Goal: Information Seeking & Learning: Learn about a topic

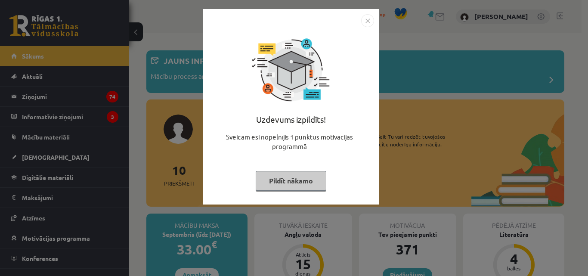
click at [366, 22] on img "Close" at bounding box center [367, 20] width 13 height 13
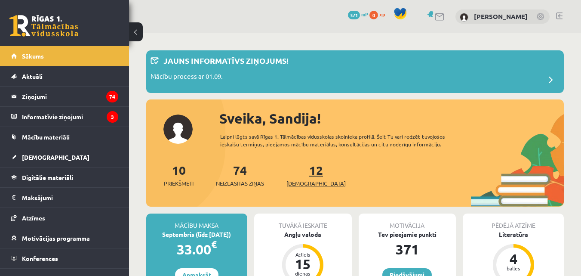
click at [300, 168] on link "12 Ieskaites" at bounding box center [316, 174] width 59 height 25
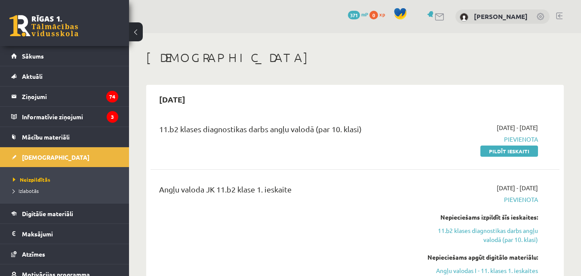
click at [40, 23] on link at bounding box center [43, 26] width 69 height 22
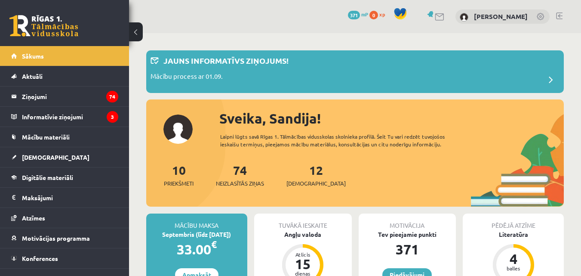
scroll to position [516, 0]
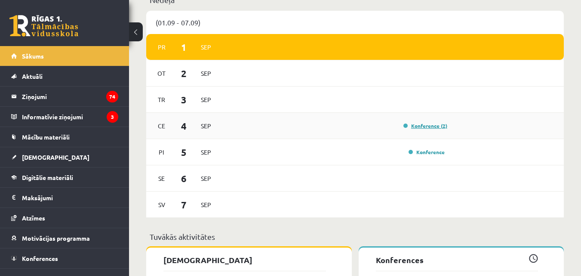
click at [416, 124] on link "Konference (2)" at bounding box center [426, 125] width 44 height 7
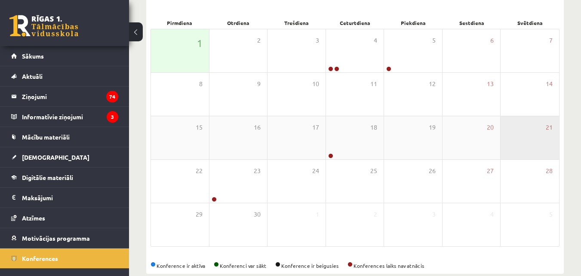
scroll to position [93, 0]
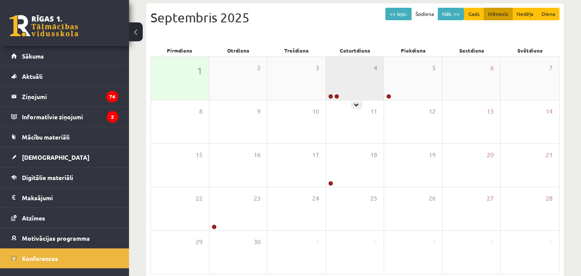
click at [360, 93] on div "4" at bounding box center [355, 78] width 58 height 43
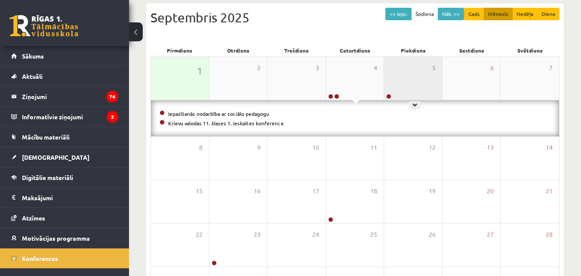
click at [404, 85] on div "5" at bounding box center [413, 78] width 58 height 43
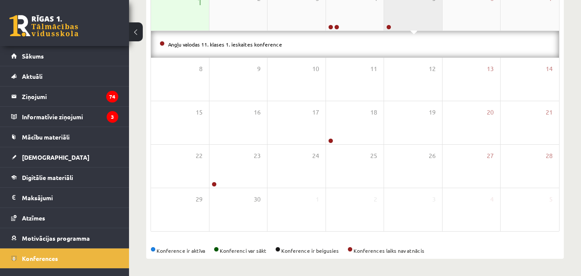
scroll to position [162, 0]
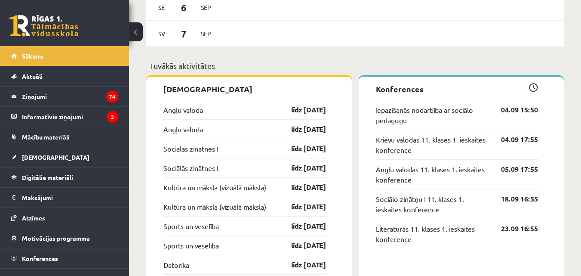
scroll to position [730, 0]
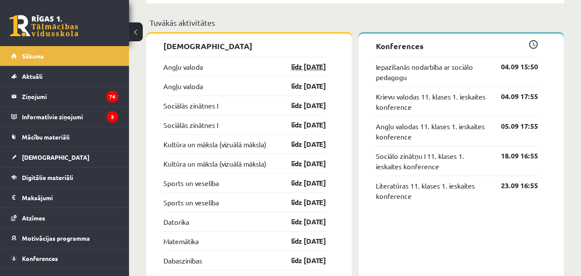
click at [309, 71] on link "līdz 15.09.25" at bounding box center [301, 67] width 50 height 10
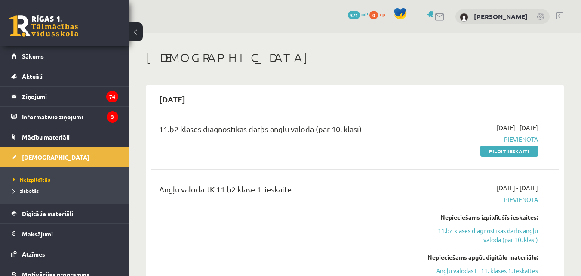
drag, startPoint x: 0, startPoint y: 0, endPoint x: 283, endPoint y: 82, distance: 294.4
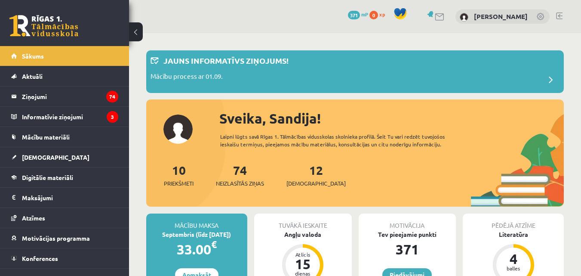
scroll to position [816, 0]
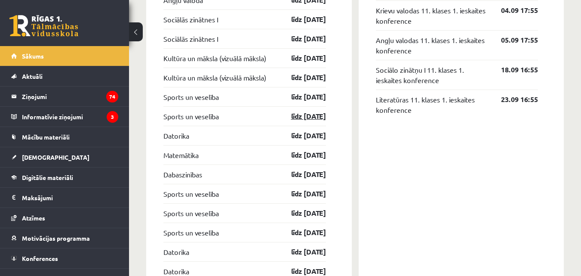
click at [309, 120] on link "līdz 31.10.25" at bounding box center [301, 116] width 50 height 10
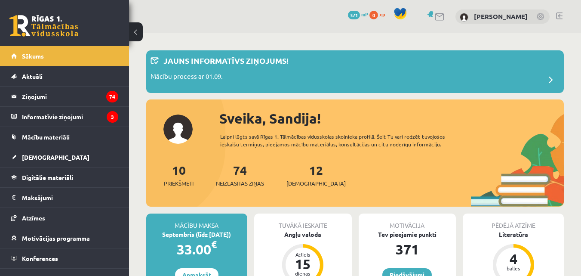
scroll to position [815, 0]
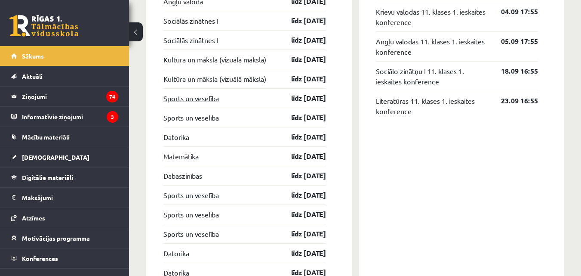
click at [183, 99] on link "Sports un veselība" at bounding box center [192, 98] width 56 height 10
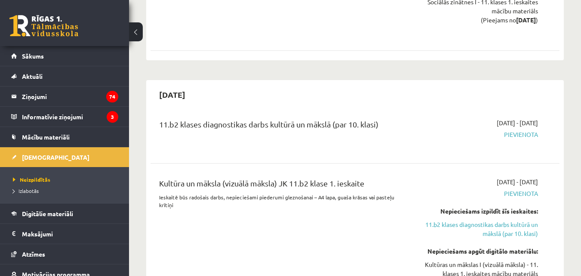
scroll to position [559, 0]
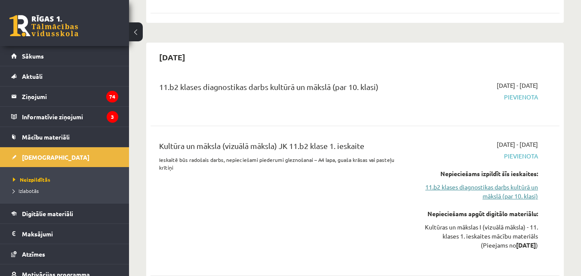
click at [497, 190] on link "11.b2 klases diagnostikas darbs kultūrā un mākslā (par 10. klasi)" at bounding box center [479, 191] width 118 height 18
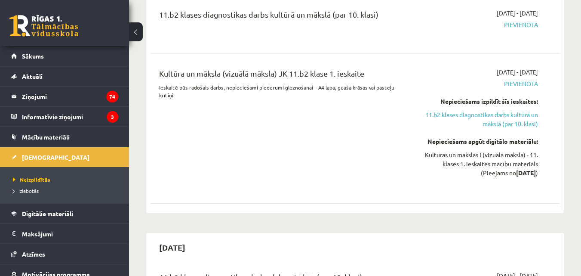
click at [532, 18] on div "2025-10-01 - 2025-10-15 Pievienota" at bounding box center [479, 24] width 131 height 31
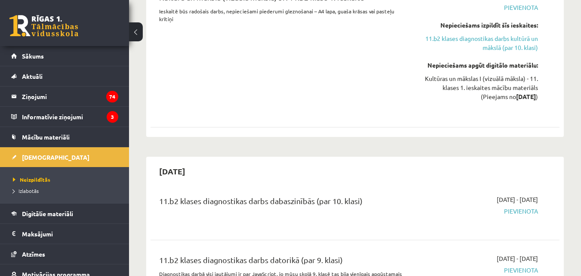
scroll to position [804, 0]
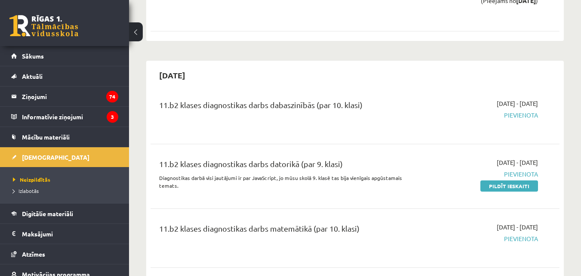
drag, startPoint x: 539, startPoint y: 163, endPoint x: 434, endPoint y: 160, distance: 105.0
click at [434, 160] on div "2025-09-01 - 2025-10-31 Pievienota Pildīt ieskaiti" at bounding box center [479, 176] width 131 height 37
click at [506, 133] on div "11.b2 klases diagnostikas darbs dabaszinībās (par 10. klasi) 2025-10-16 - 2025-…" at bounding box center [355, 114] width 409 height 48
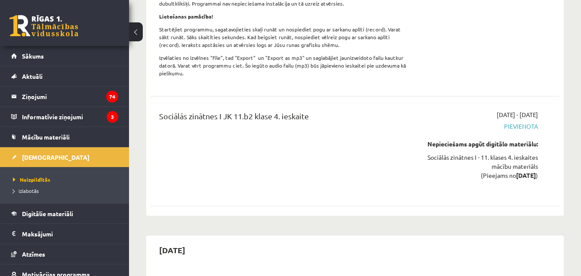
scroll to position [5979, 0]
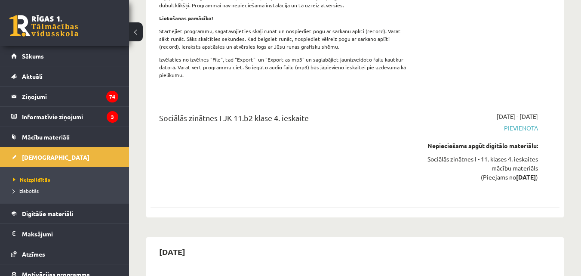
drag, startPoint x: 203, startPoint y: 86, endPoint x: 171, endPoint y: 88, distance: 31.5
click at [171, 241] on h2 "2026-04-30" at bounding box center [172, 251] width 43 height 20
click at [293, 241] on div "2026-04-30" at bounding box center [355, 251] width 409 height 20
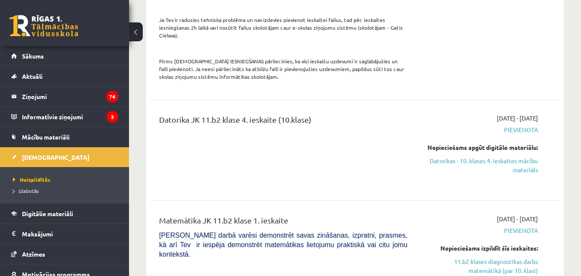
scroll to position [1762, 0]
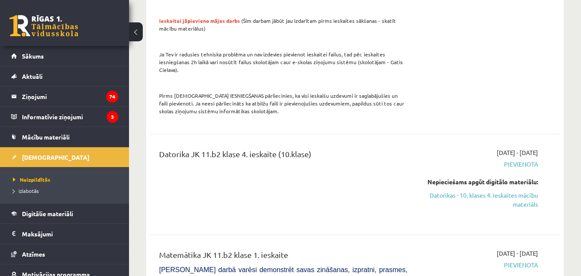
drag, startPoint x: 543, startPoint y: 247, endPoint x: 489, endPoint y: 236, distance: 54.4
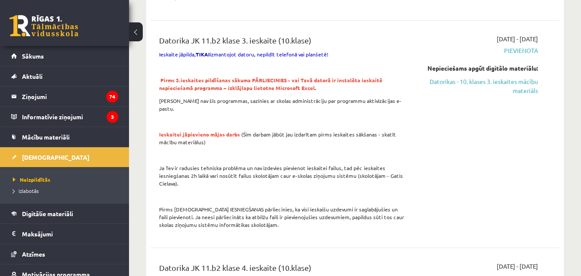
scroll to position [1633, 0]
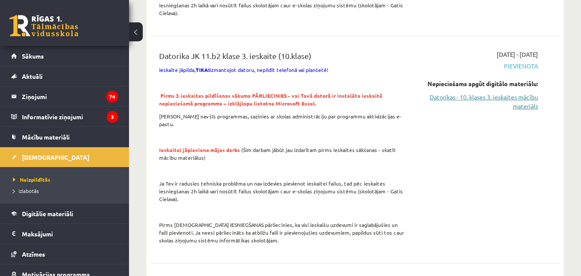
click at [522, 102] on link "Datorikas - 10. klases 3. ieskaites mācību materiāls" at bounding box center [479, 102] width 118 height 18
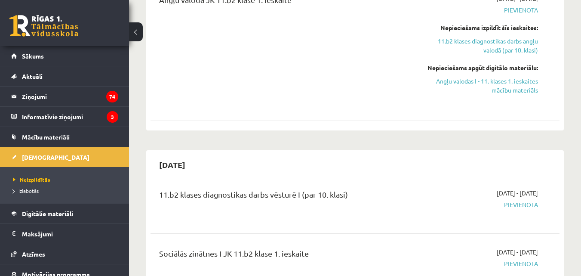
scroll to position [0, 0]
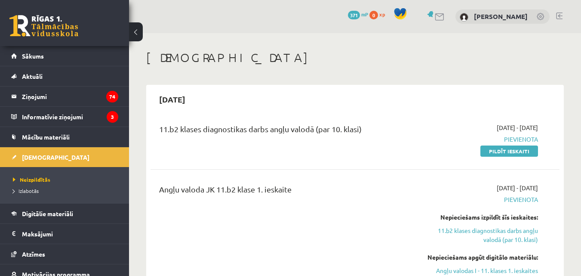
click at [23, 19] on link at bounding box center [43, 26] width 69 height 22
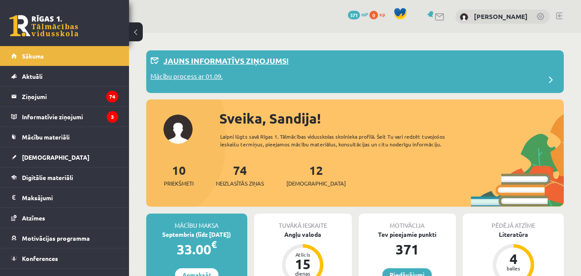
click at [551, 83] on span at bounding box center [551, 79] width 17 height 17
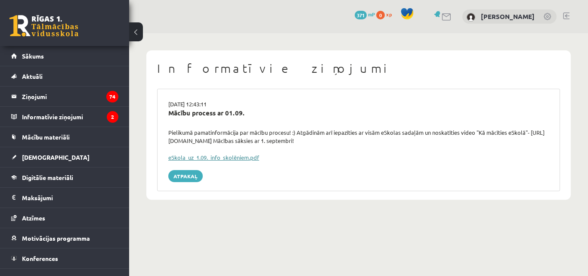
click at [225, 154] on link "eSkola_uz_1.09._info_skolēniem.pdf" at bounding box center [213, 157] width 91 height 7
click at [58, 18] on link at bounding box center [43, 26] width 69 height 22
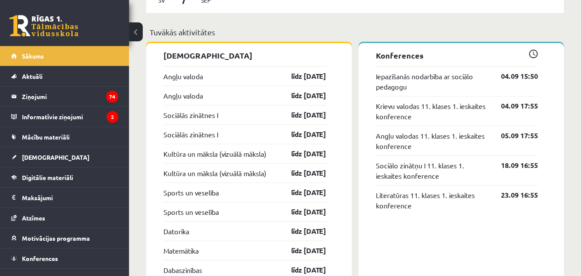
scroll to position [732, 0]
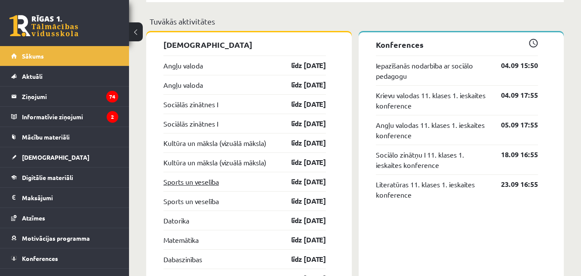
click at [193, 181] on link "Sports un veselība" at bounding box center [192, 181] width 56 height 10
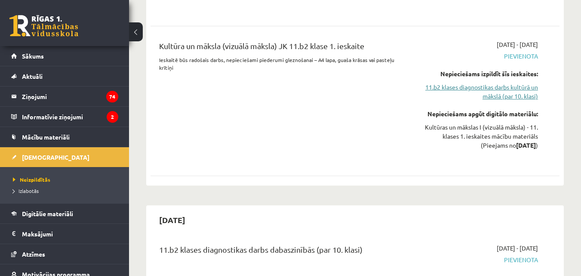
scroll to position [689, 0]
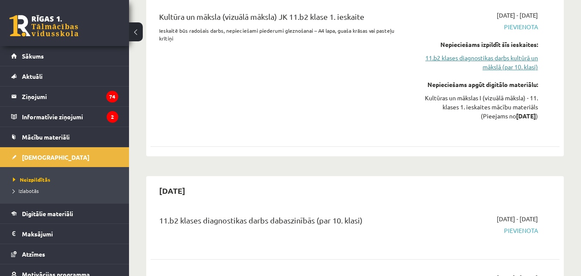
click at [496, 61] on link "11.b2 klases diagnostikas darbs kultūrā un mākslā (par 10. klasi)" at bounding box center [479, 62] width 118 height 18
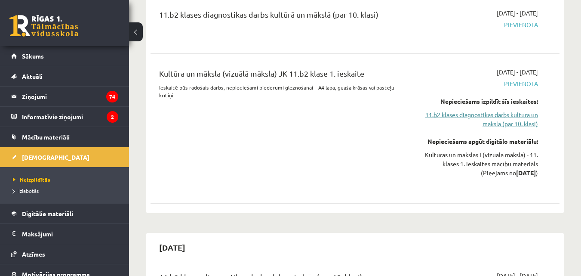
click at [497, 122] on link "11.b2 klases diagnostikas darbs kultūrā un mākslā (par 10. klasi)" at bounding box center [479, 119] width 118 height 18
click at [512, 118] on link "11.b2 klases diagnostikas darbs kultūrā un mākslā (par 10. klasi)" at bounding box center [479, 119] width 118 height 18
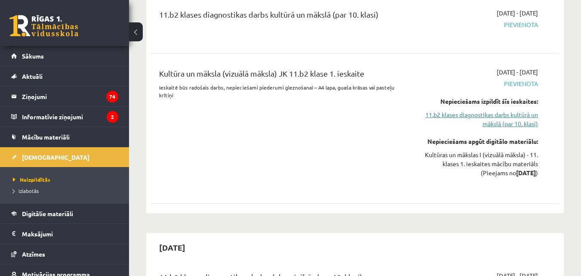
click at [512, 118] on link "11.b2 klases diagnostikas darbs kultūrā un mākslā (par 10. klasi)" at bounding box center [479, 119] width 118 height 18
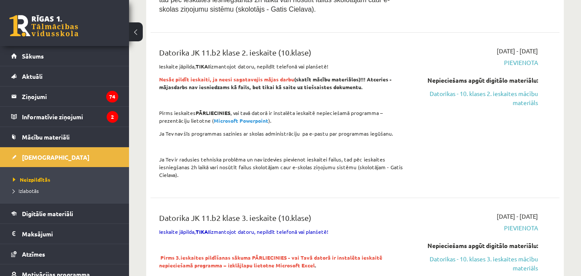
scroll to position [1492, 0]
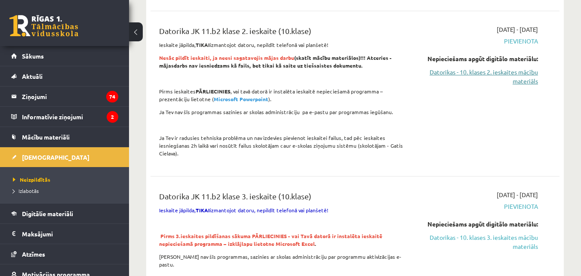
click at [529, 73] on link "Datorikas - 10. klases 2. ieskaites mācību materiāls" at bounding box center [479, 77] width 118 height 18
drag, startPoint x: 364, startPoint y: 57, endPoint x: 370, endPoint y: 64, distance: 9.1
click at [365, 59] on div "Datorika JK 11.b2 klase 2. ieskaite (10.klase) Ieskaite jāpilda, TIKAI izmantoj…" at bounding box center [283, 93] width 261 height 137
click at [404, 99] on p "Pirms ieskaites PĀRLIECINIES , vai tavā datorā ir instalēta ieskaitē nepiecieša…" at bounding box center [283, 94] width 248 height 15
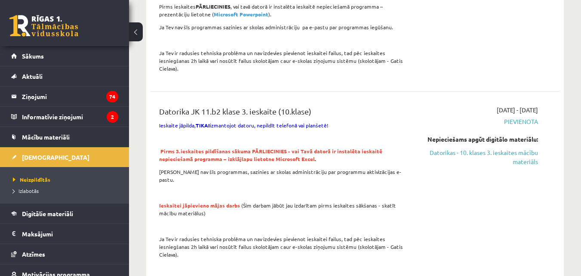
scroll to position [1578, 0]
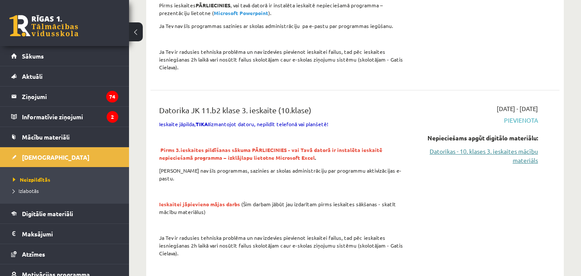
click at [516, 160] on link "Datorikas - 10. klases 3. ieskaites mācību materiāls" at bounding box center [479, 156] width 118 height 18
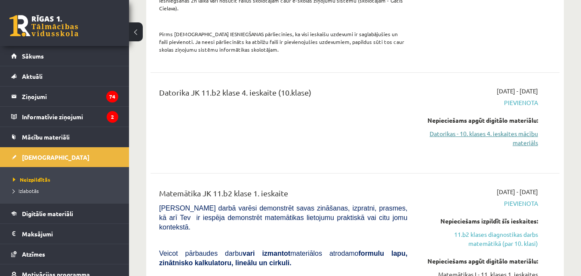
scroll to position [1837, 0]
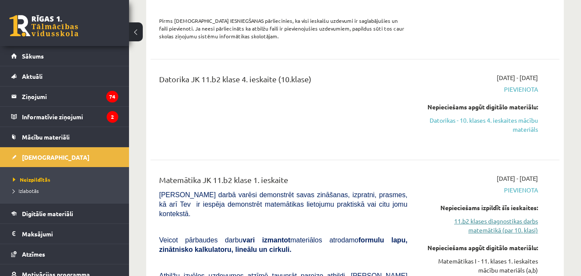
click at [494, 216] on link "11.b2 klases diagnostikas darbs matemātikā (par 10. klasi)" at bounding box center [479, 225] width 118 height 18
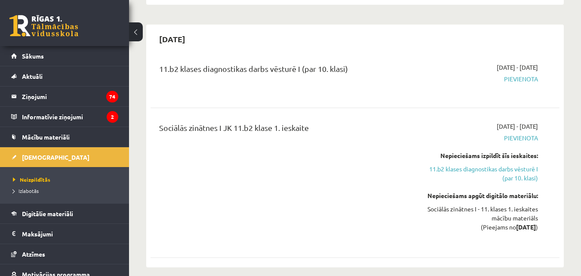
scroll to position [301, 0]
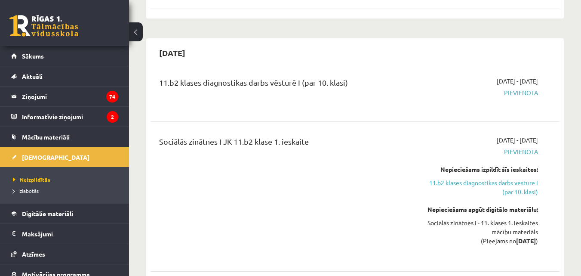
drag, startPoint x: 158, startPoint y: 53, endPoint x: 203, endPoint y: 50, distance: 45.3
click at [194, 50] on h2 "[DATE]" at bounding box center [172, 53] width 43 height 20
copy h2 "[DATE]"
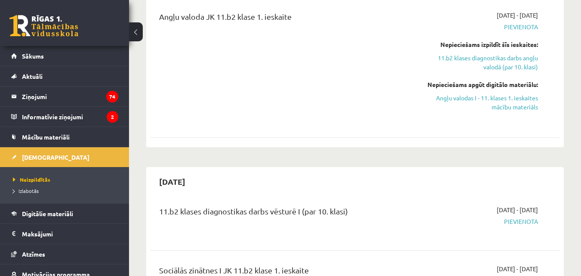
scroll to position [172, 0]
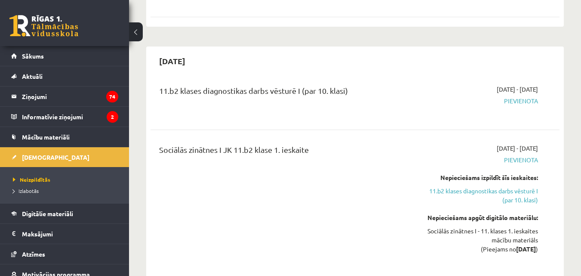
scroll to position [301, 0]
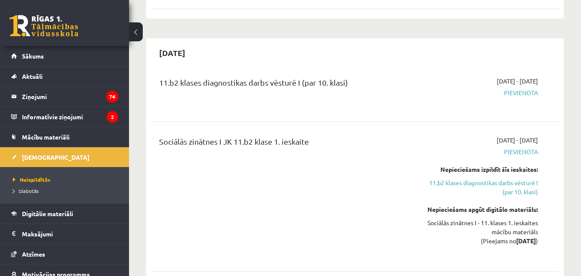
drag, startPoint x: 204, startPoint y: 52, endPoint x: 158, endPoint y: 56, distance: 46.6
click at [158, 56] on h2 "[DATE]" at bounding box center [172, 53] width 43 height 20
copy h2 "[DATE]"
drag, startPoint x: 155, startPoint y: 82, endPoint x: 354, endPoint y: 77, distance: 198.9
click at [354, 77] on div "11.b2 klases diagnostikas darbs vēsturē I (par 10. klasi)" at bounding box center [283, 92] width 261 height 31
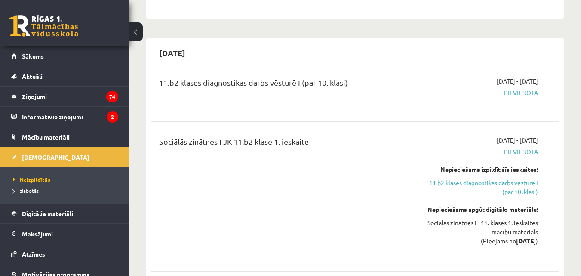
copy div "11.b2 klases diagnostikas darbs vēsturē I (par 10. klasi)"
click at [380, 125] on div "11.b2 klases diagnostikas darbs vēsturē I (par 10. klasi) 2025-09-16 - 2025-09-…" at bounding box center [355, 172] width 409 height 209
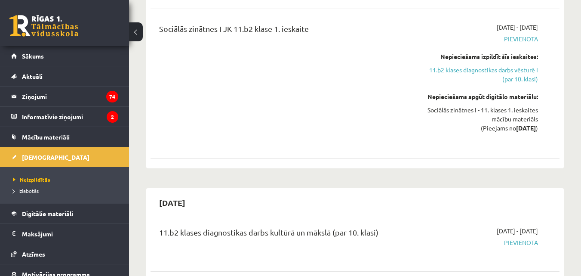
scroll to position [387, 0]
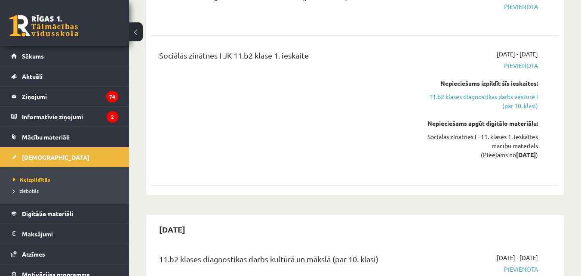
click at [348, 99] on div "Sociālās zinātnes I JK 11.b2 klase 1. ieskaite" at bounding box center [283, 110] width 261 height 122
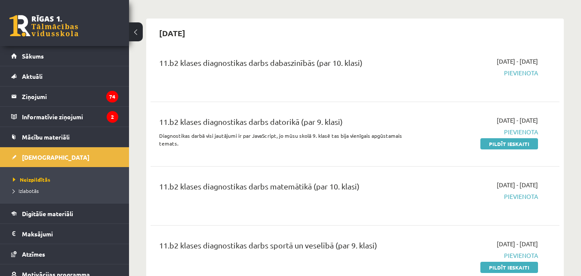
scroll to position [861, 0]
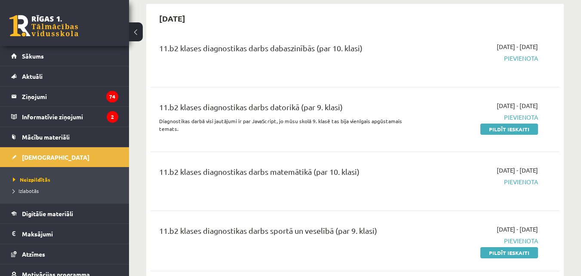
drag, startPoint x: 354, startPoint y: 154, endPoint x: 443, endPoint y: 154, distance: 89.5
drag, startPoint x: 443, startPoint y: 154, endPoint x: 472, endPoint y: 143, distance: 31.5
click at [472, 143] on div "11.b2 klases diagnostikas darbs datorikā (par 9. klasi) Diagnostikas darbā visi…" at bounding box center [355, 120] width 409 height 54
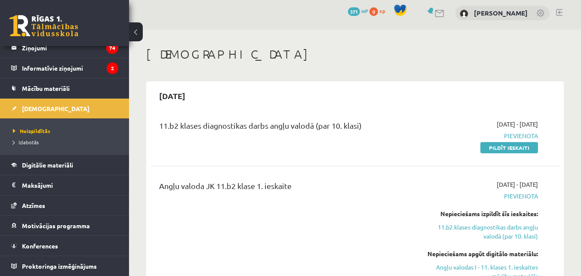
scroll to position [0, 0]
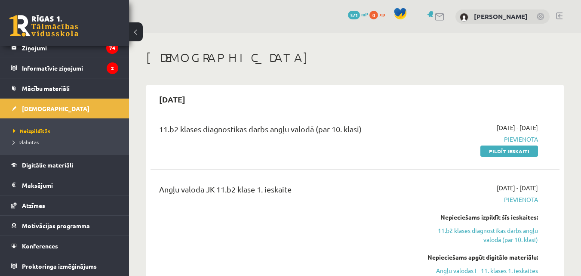
click at [53, 17] on link at bounding box center [43, 26] width 69 height 22
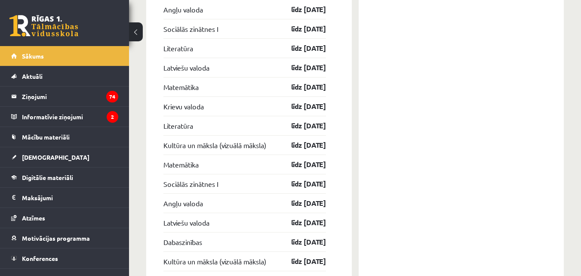
scroll to position [1334, 0]
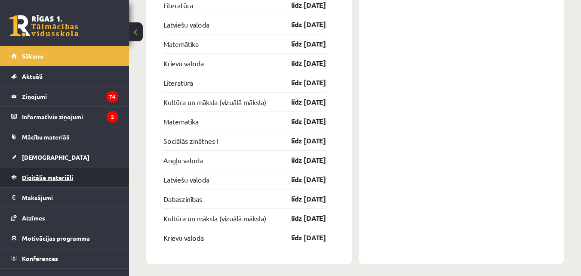
click at [52, 176] on span "Digitālie materiāli" at bounding box center [47, 177] width 51 height 8
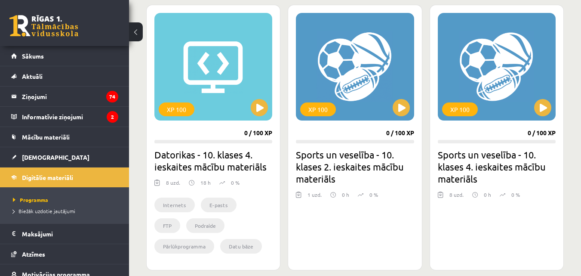
scroll to position [258, 0]
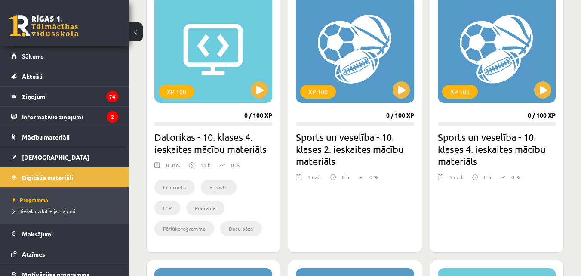
click at [37, 29] on link at bounding box center [43, 26] width 69 height 22
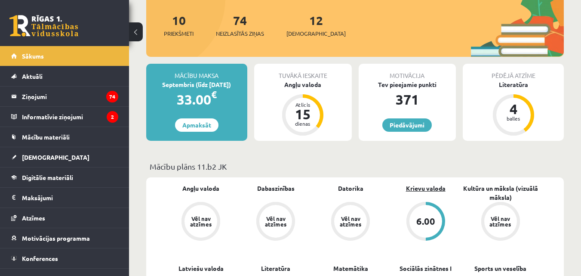
scroll to position [136, 0]
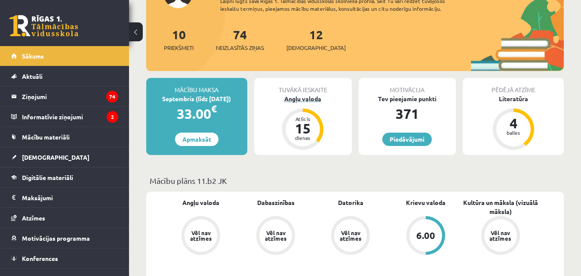
click at [312, 101] on div "Angļu valoda" at bounding box center [303, 98] width 98 height 9
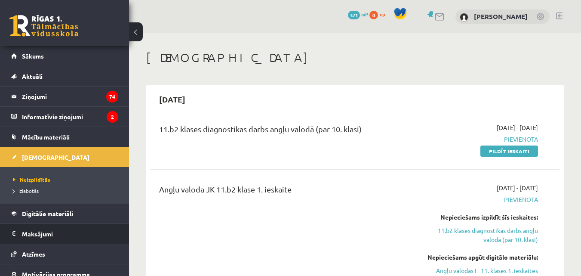
click at [52, 239] on legend "Maksājumi 0" at bounding box center [70, 234] width 96 height 20
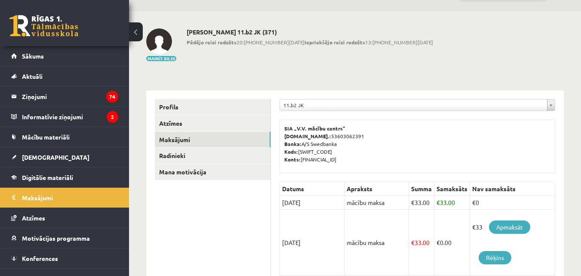
scroll to position [7, 0]
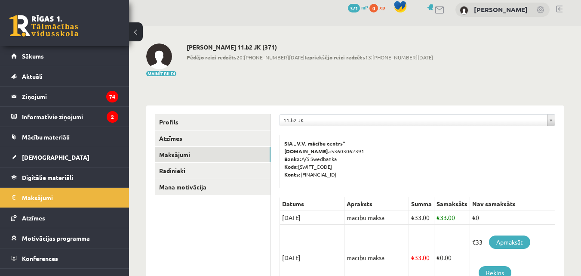
click at [33, 22] on link at bounding box center [43, 26] width 69 height 22
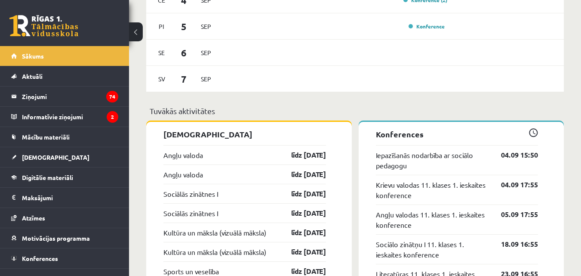
scroll to position [689, 0]
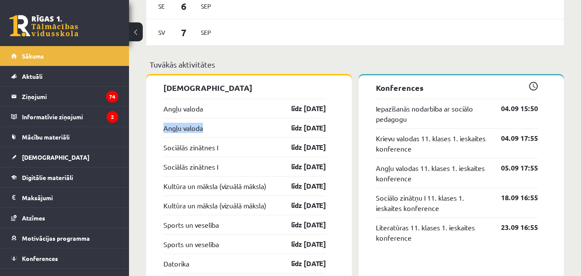
drag, startPoint x: 161, startPoint y: 133, endPoint x: 218, endPoint y: 130, distance: 57.3
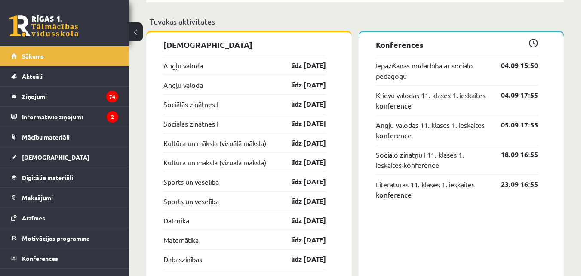
drag, startPoint x: 445, startPoint y: 244, endPoint x: 411, endPoint y: 223, distance: 39.4
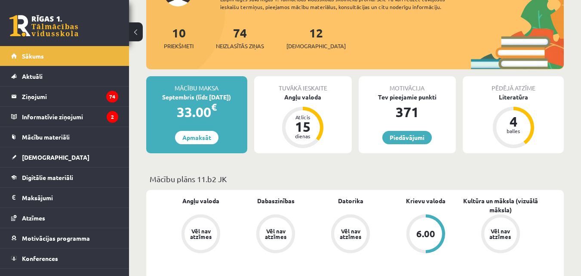
scroll to position [43, 0]
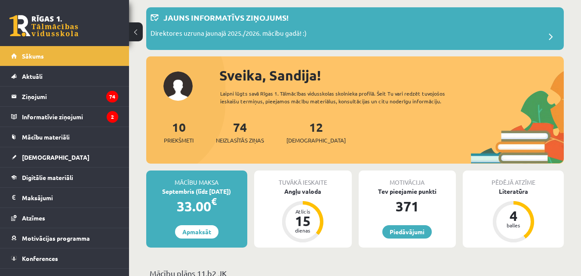
click at [294, 132] on div "12 Ieskaites" at bounding box center [316, 131] width 59 height 27
click at [297, 136] on span "[DEMOGRAPHIC_DATA]" at bounding box center [316, 140] width 59 height 9
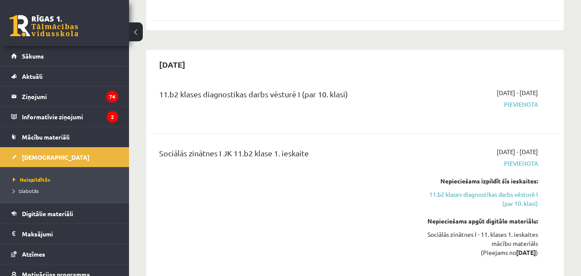
scroll to position [301, 0]
